Goal: Navigation & Orientation: Find specific page/section

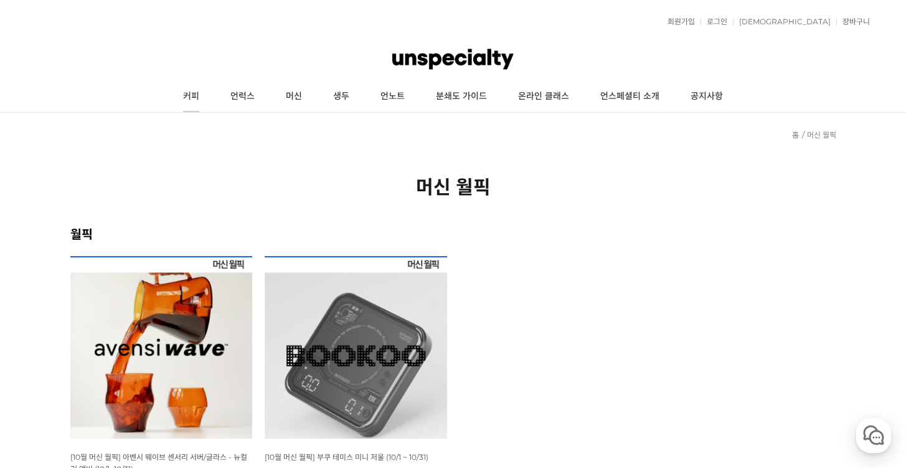
click at [201, 98] on link "커피" at bounding box center [191, 96] width 47 height 31
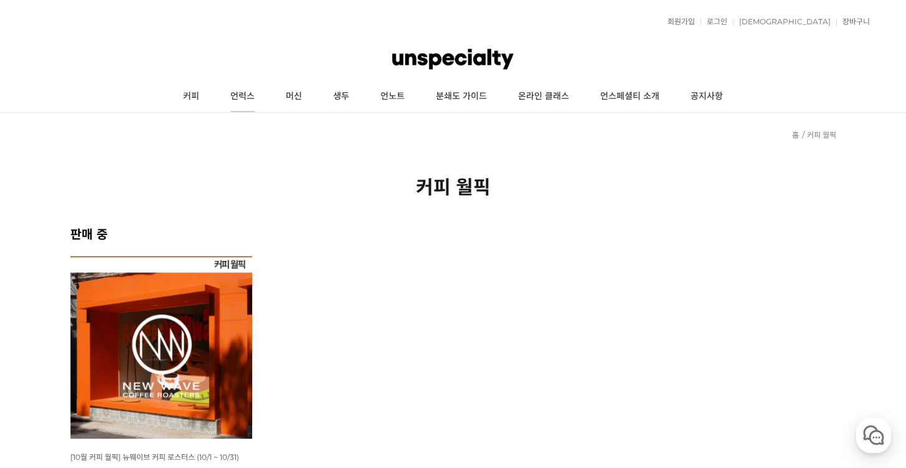
click at [235, 96] on link "언럭스" at bounding box center [242, 96] width 55 height 31
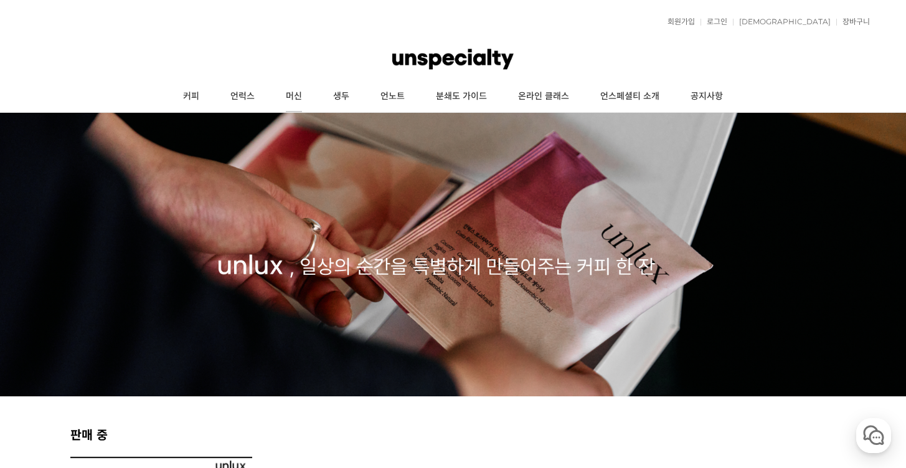
click at [300, 99] on link "머신" at bounding box center [293, 96] width 47 height 31
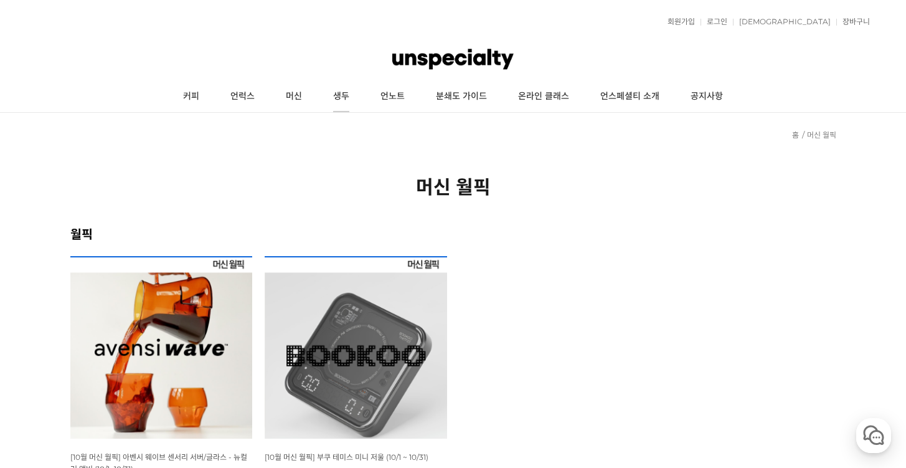
click at [335, 87] on link "생두" at bounding box center [341, 96] width 47 height 31
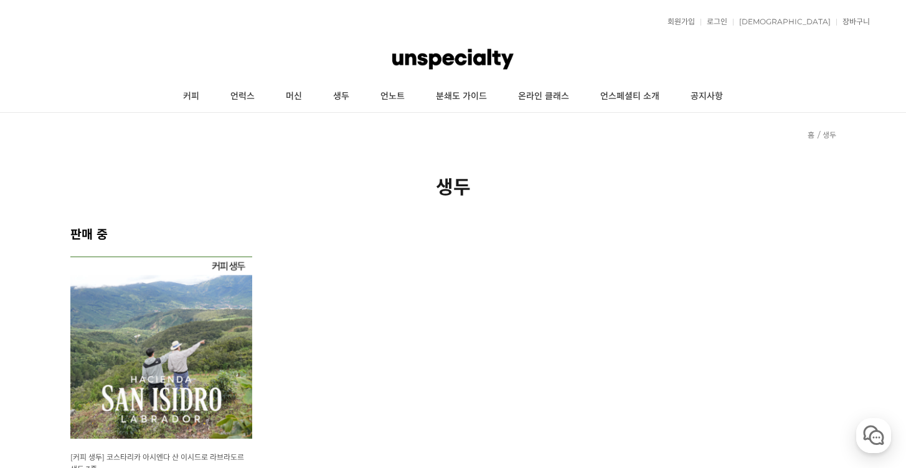
click at [308, 97] on link "머신" at bounding box center [293, 96] width 47 height 31
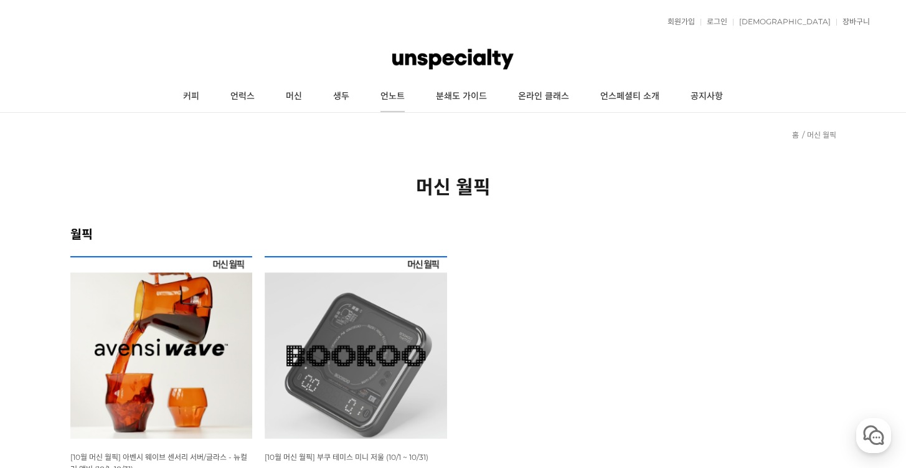
click at [399, 96] on link "언노트" at bounding box center [392, 96] width 55 height 31
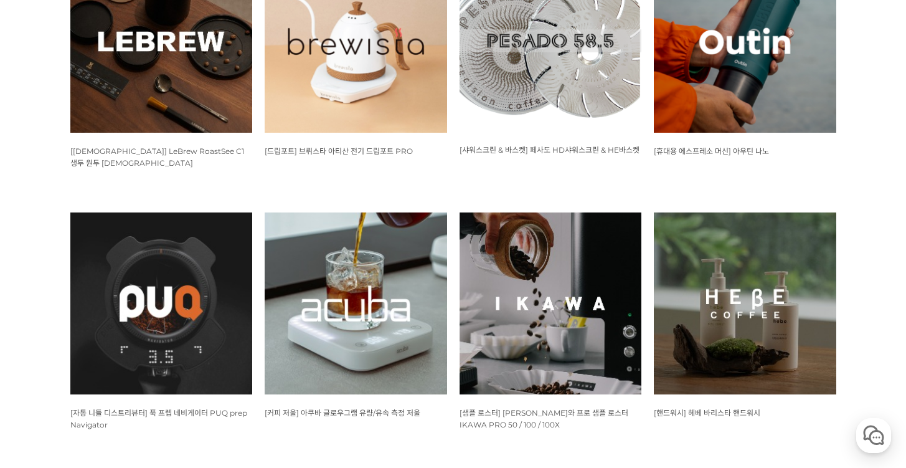
scroll to position [859, 0]
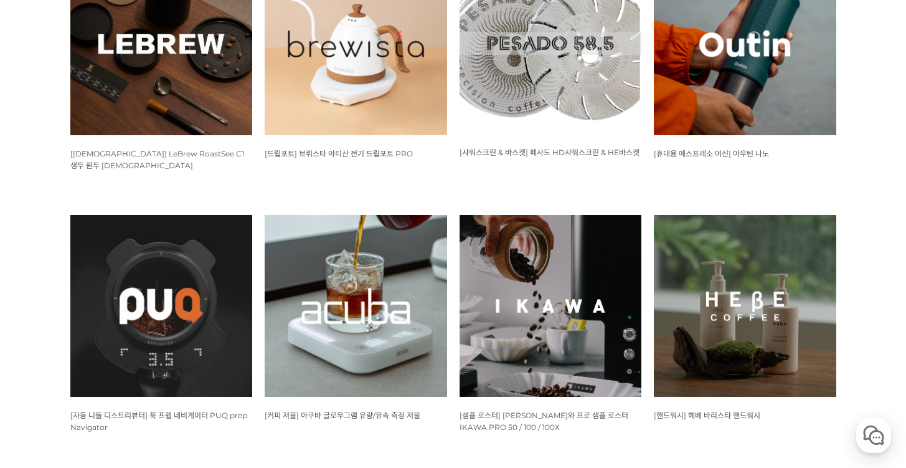
click at [387, 103] on img at bounding box center [356, 44] width 182 height 182
